Goal: Task Accomplishment & Management: Manage account settings

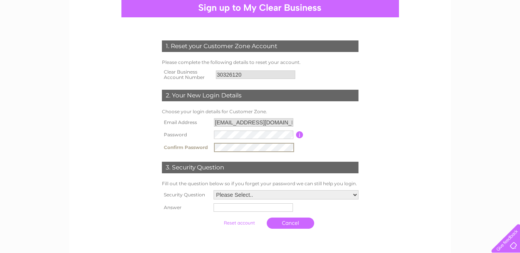
scroll to position [77, 0]
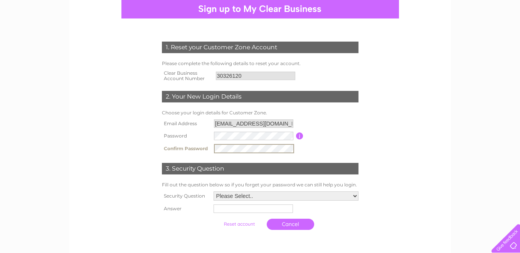
click at [281, 192] on select "Please Select.. In what town or city was your first job? In what town or city d…" at bounding box center [286, 196] width 145 height 9
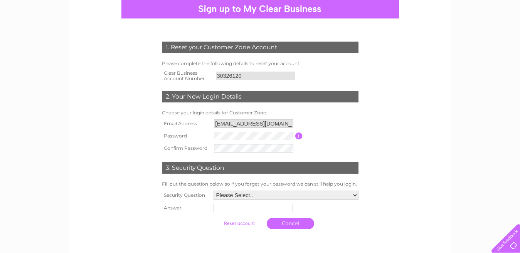
click at [169, 223] on th at bounding box center [186, 223] width 52 height 19
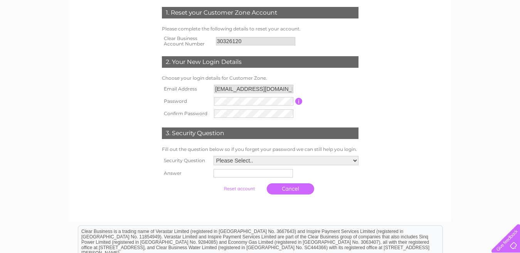
scroll to position [116, 0]
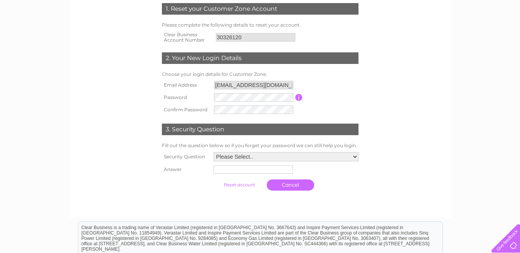
click at [266, 157] on select "Please Select.. In what town or city was your first job? In what town or city d…" at bounding box center [286, 156] width 145 height 9
select select "6"
click at [213, 153] on select "Please Select.. In what town or city was your first job? In what town or city d…" at bounding box center [286, 157] width 146 height 10
click at [235, 172] on input "text" at bounding box center [254, 169] width 80 height 9
type input "me"
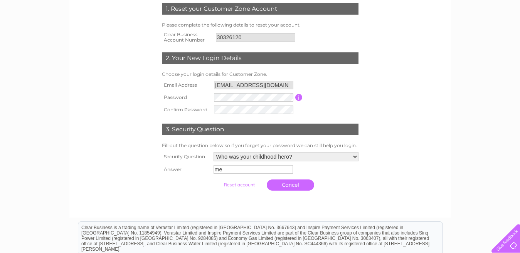
click at [287, 186] on link "Cancel" at bounding box center [290, 185] width 47 height 11
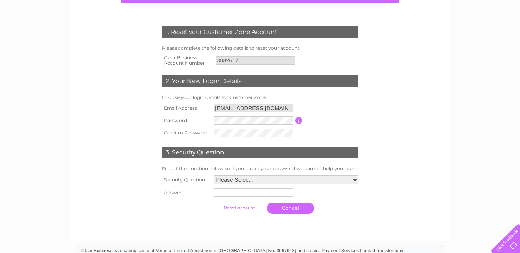
scroll to position [77, 0]
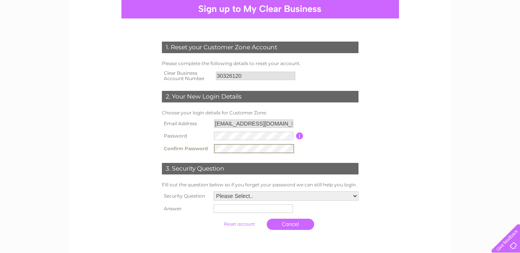
click at [276, 199] on select "Please Select.. In what town or city was your first job? In what town or city d…" at bounding box center [286, 196] width 145 height 9
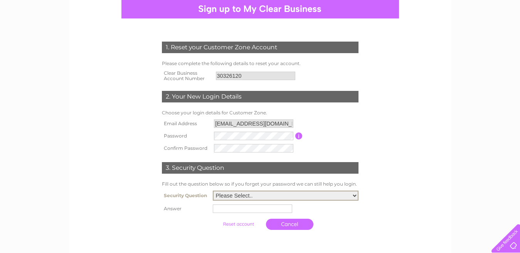
select select "6"
click at [213, 191] on select "Please Select.. In what town or city was your first job? In what town or city d…" at bounding box center [286, 196] width 146 height 10
click at [247, 209] on input "text" at bounding box center [252, 209] width 79 height 8
type input "me"
click at [238, 225] on input "submit" at bounding box center [239, 224] width 47 height 11
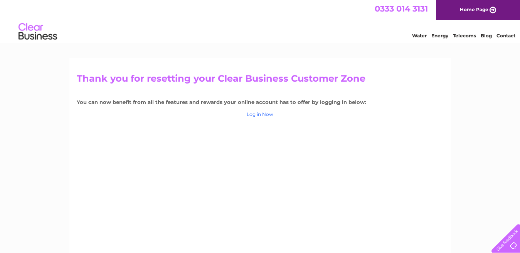
click at [261, 116] on link "Log in Now" at bounding box center [260, 114] width 27 height 6
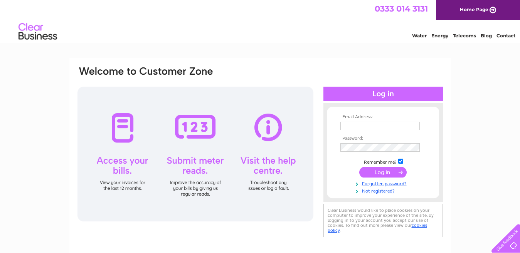
click at [359, 121] on td at bounding box center [383, 126] width 89 height 12
click at [359, 125] on input "text" at bounding box center [379, 126] width 79 height 8
paste input "[EMAIL_ADDRESS][DOMAIN_NAME]"
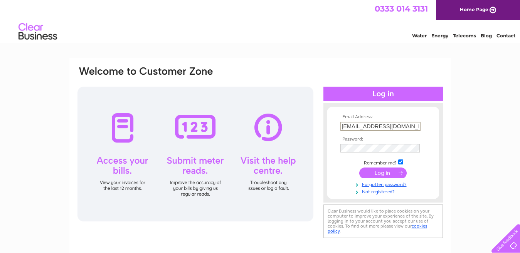
type input "[EMAIL_ADDRESS][DOMAIN_NAME]"
click at [359, 168] on input "submit" at bounding box center [382, 173] width 47 height 11
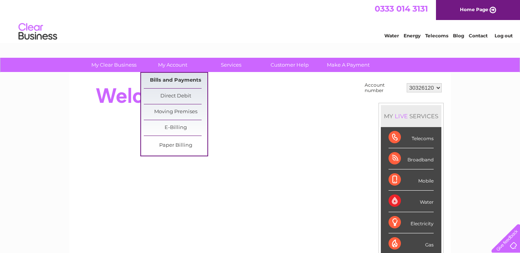
click at [163, 75] on link "Bills and Payments" at bounding box center [176, 80] width 64 height 15
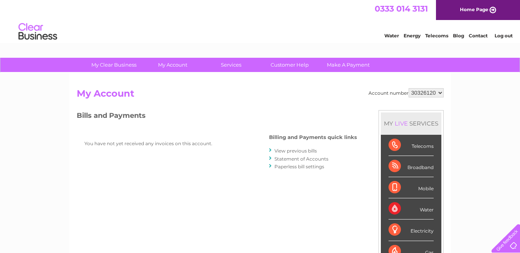
click at [420, 93] on select "30326120" at bounding box center [426, 92] width 35 height 9
click at [321, 99] on h2 "My Account" at bounding box center [260, 95] width 367 height 15
click at [511, 35] on link "Log out" at bounding box center [504, 36] width 18 height 6
